Goal: Task Accomplishment & Management: Manage account settings

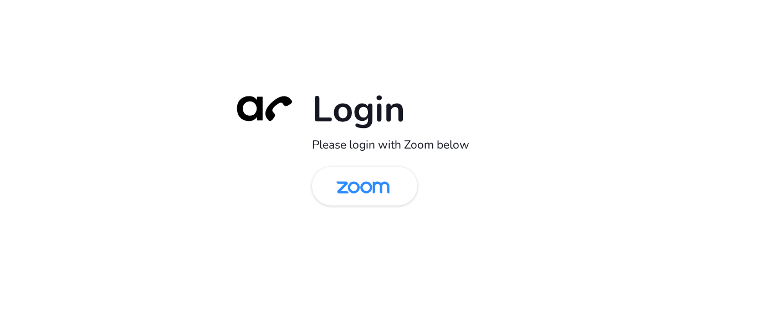
click at [372, 214] on div "Login Please login with Zoom below" at bounding box center [378, 165] width 310 height 159
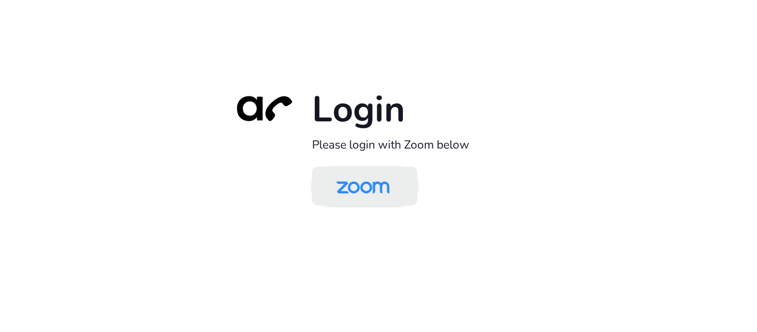
click at [360, 188] on img at bounding box center [363, 187] width 76 height 36
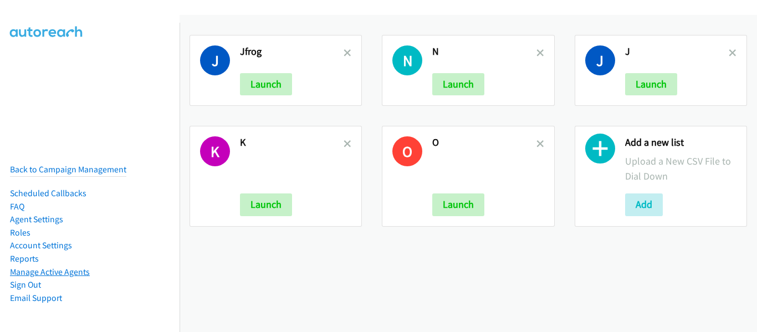
click at [57, 266] on link "Manage Active Agents" at bounding box center [50, 271] width 80 height 11
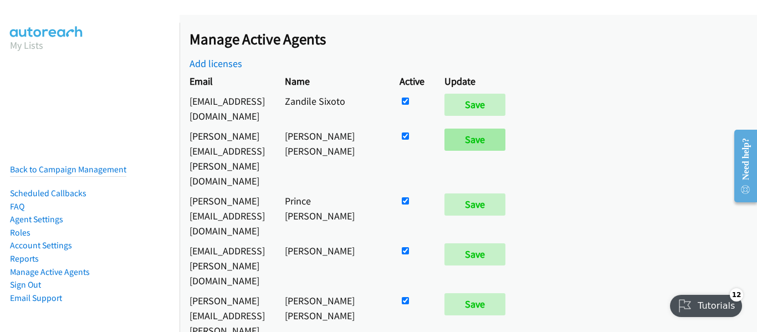
drag, startPoint x: 545, startPoint y: 127, endPoint x: 587, endPoint y: 129, distance: 42.1
click at [434, 127] on td at bounding box center [411, 158] width 45 height 65
click at [505, 129] on input "Save" at bounding box center [474, 140] width 61 height 22
click at [409, 132] on input "checkbox" at bounding box center [405, 135] width 7 height 7
checkbox input "false"
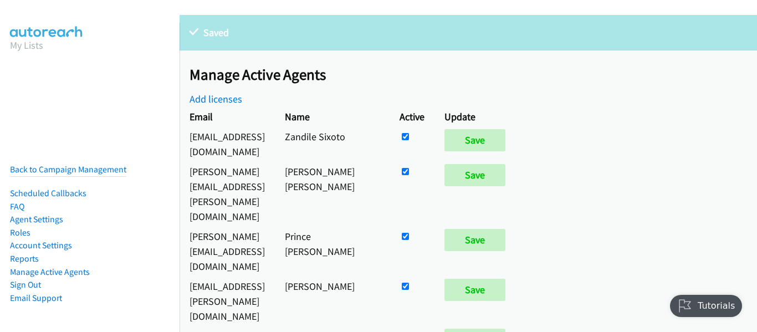
click at [409, 168] on input "checkbox" at bounding box center [405, 171] width 7 height 7
checkbox input "false"
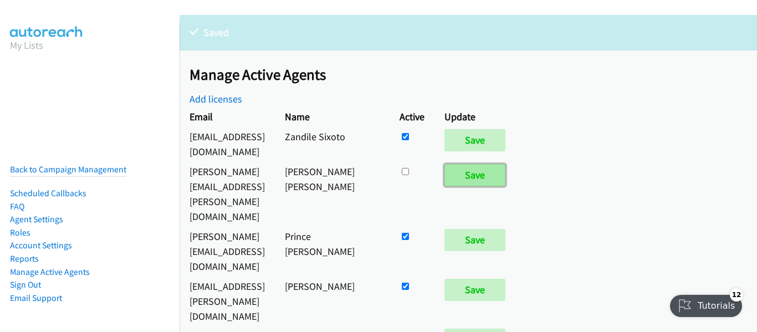
click at [505, 164] on input "Save" at bounding box center [474, 175] width 61 height 22
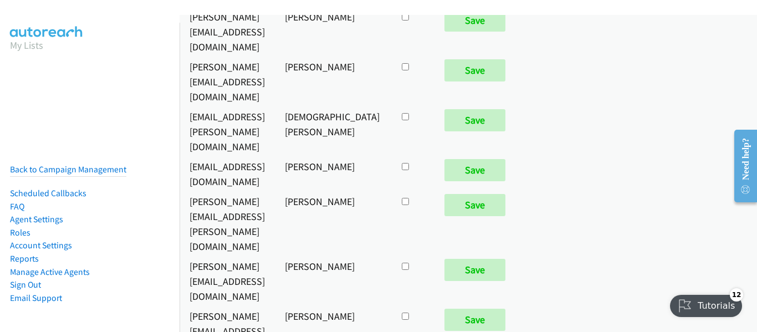
scroll to position [5977, 0]
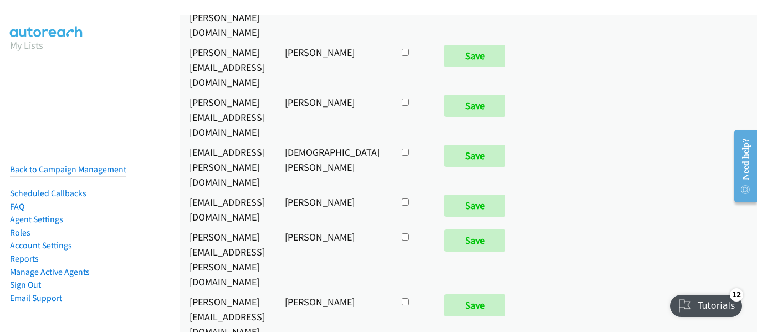
checkbox input "true"
